Goal: Information Seeking & Learning: Stay updated

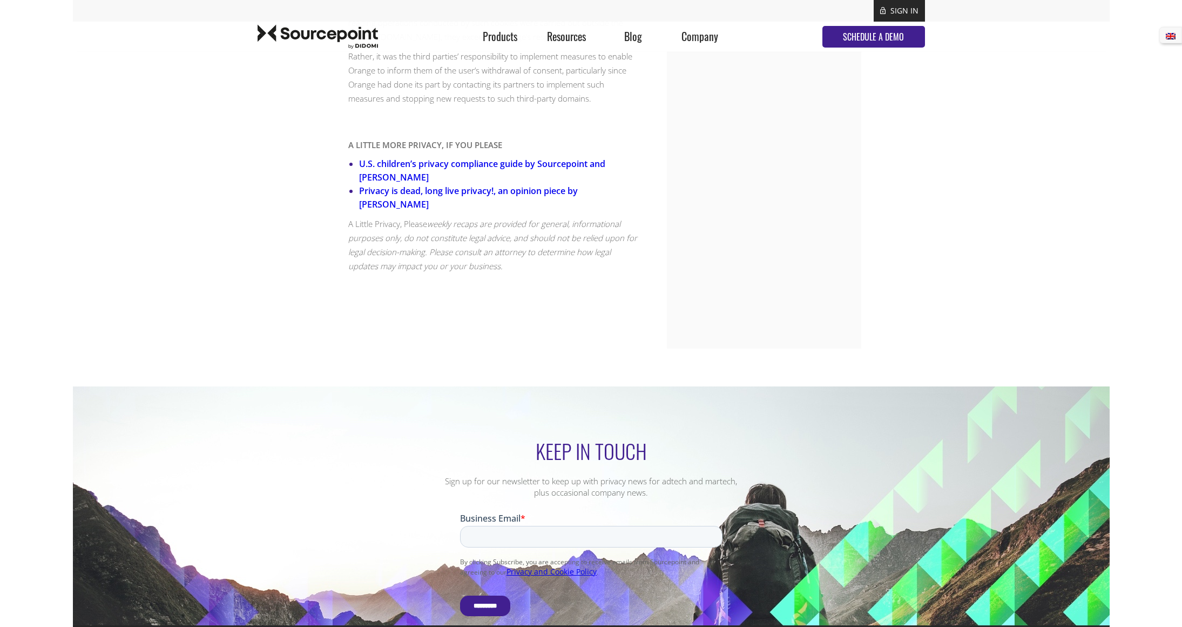
scroll to position [2070, 0]
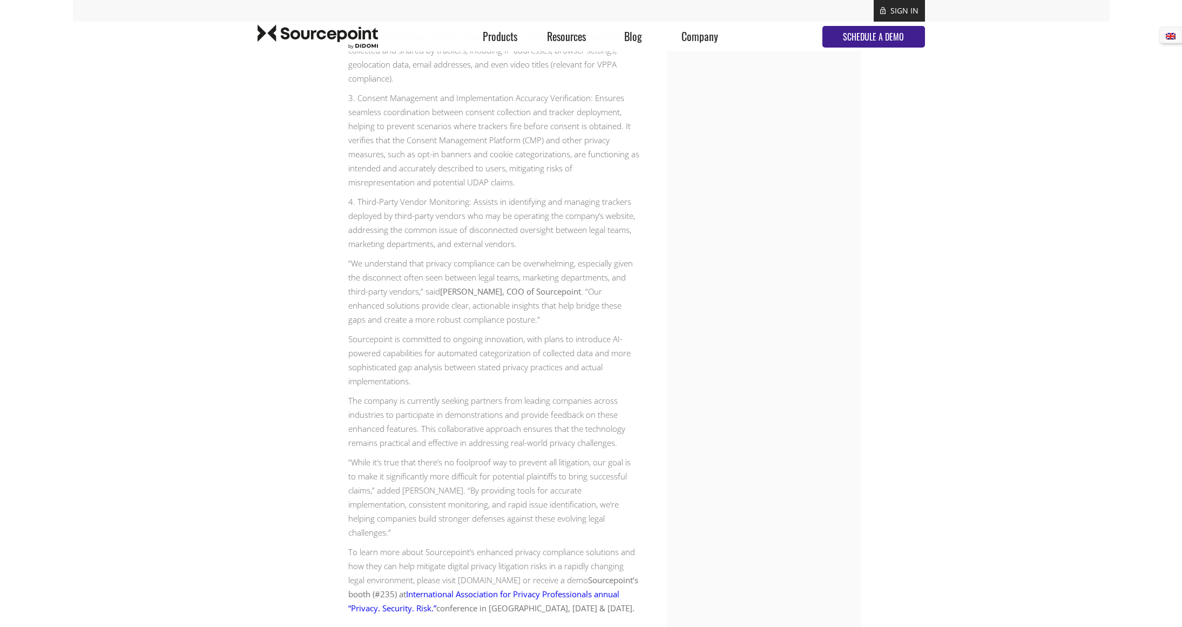
scroll to position [1393, 0]
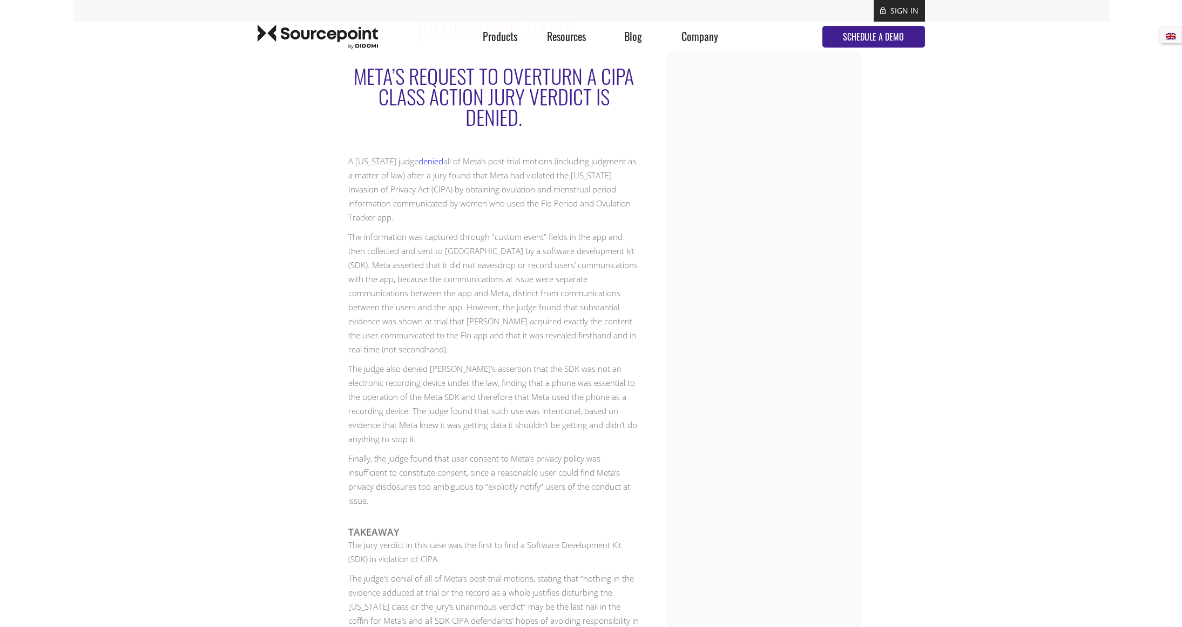
scroll to position [1047, 0]
